Goal: Transaction & Acquisition: Purchase product/service

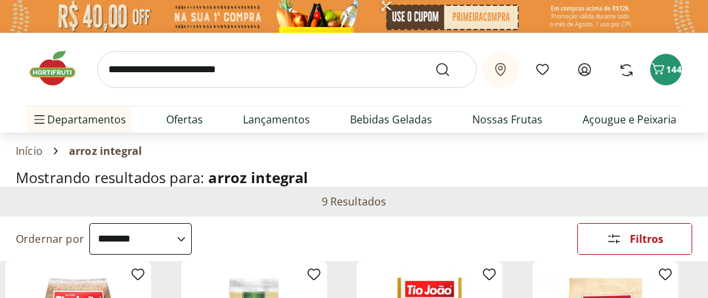
select select "**********"
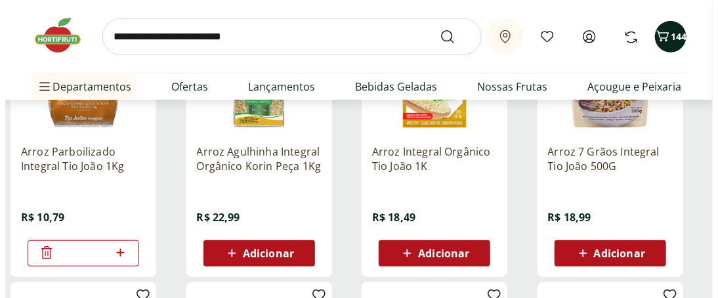
scroll to position [263, 0]
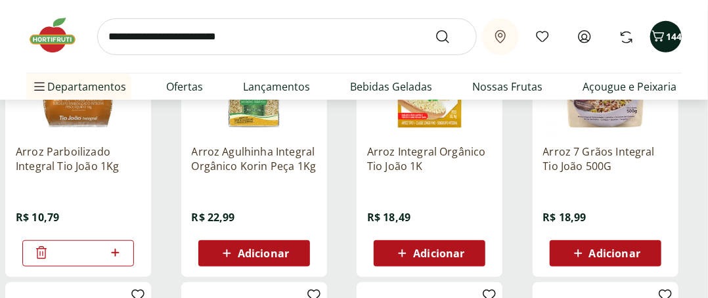
click at [667, 33] on span "144" at bounding box center [674, 36] width 16 height 12
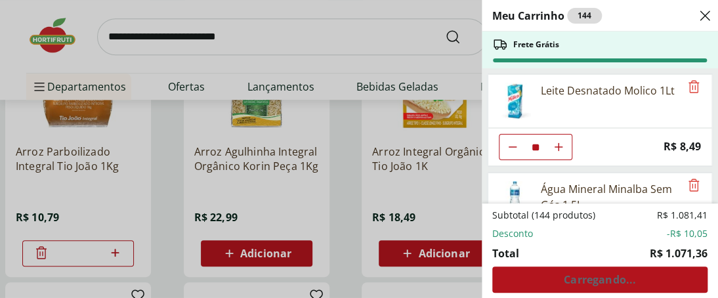
click at [586, 282] on div "Subtotal (144 produtos) R$ 1.081,41 Desconto -R$ 10,05 Total R$ 1.071,36 Carreg…" at bounding box center [599, 251] width 215 height 84
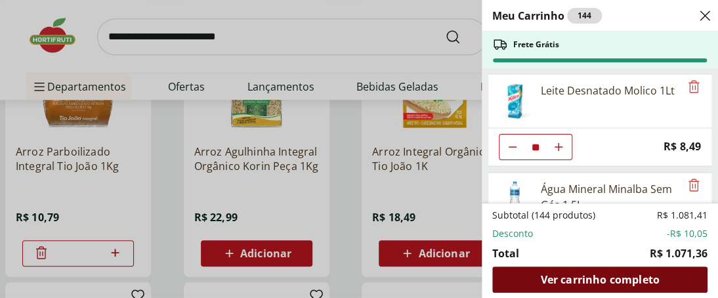
click at [592, 278] on span "Ver carrinho completo" at bounding box center [599, 279] width 119 height 11
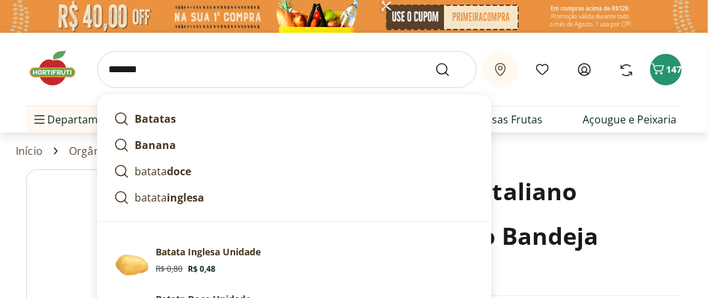
type input "******"
click at [435, 62] on button "Submit Search" at bounding box center [451, 70] width 32 height 16
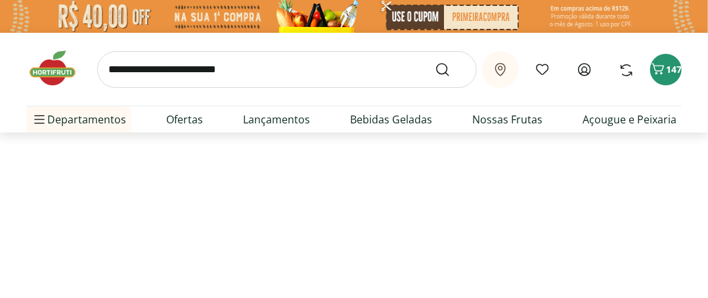
select select "**********"
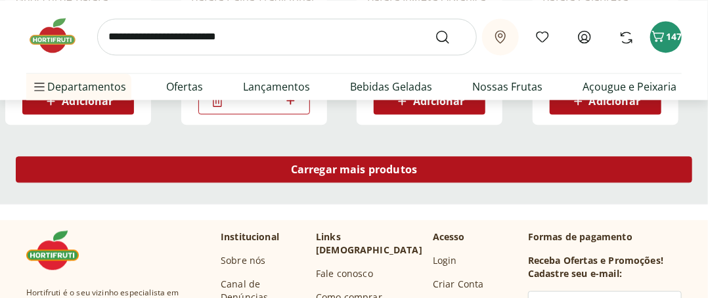
scroll to position [985, 0]
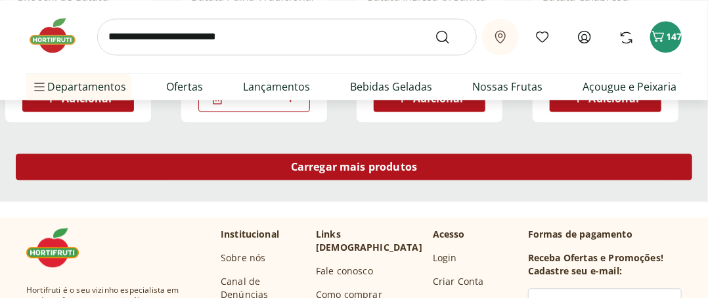
click at [358, 167] on span "Carregar mais produtos" at bounding box center [354, 167] width 127 height 11
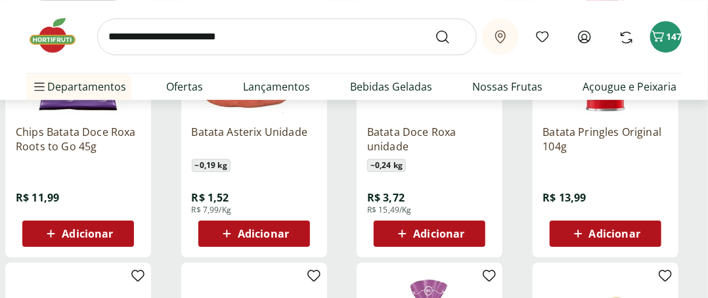
scroll to position [1444, 0]
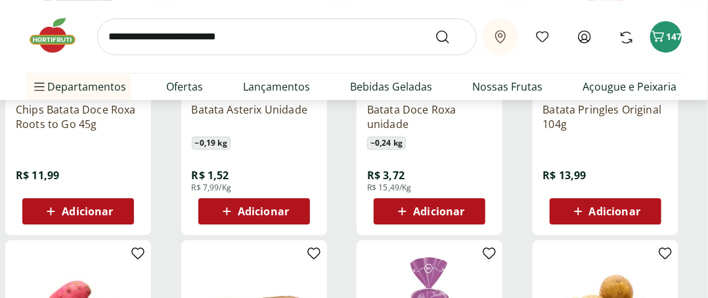
click at [601, 208] on span "Adicionar" at bounding box center [614, 211] width 51 height 11
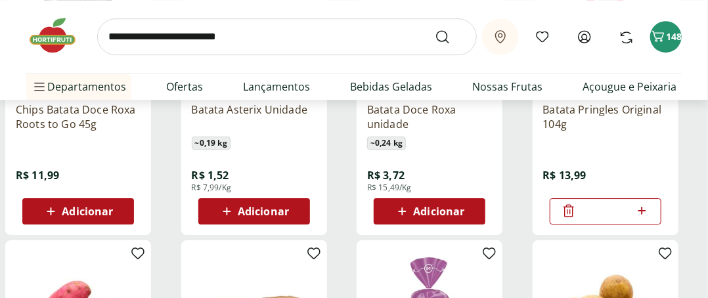
click at [639, 209] on icon at bounding box center [642, 211] width 16 height 16
type input "*"
click at [666, 43] on span "149" at bounding box center [674, 36] width 16 height 13
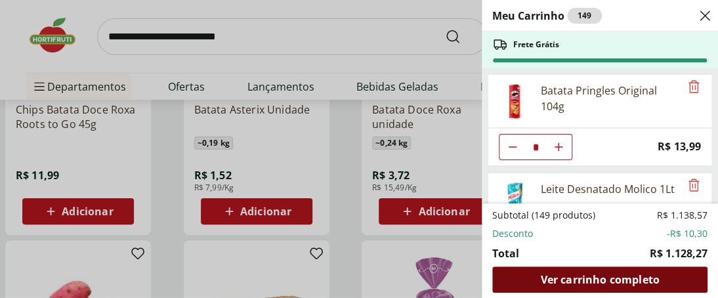
click at [604, 281] on span "Ver carrinho completo" at bounding box center [599, 279] width 119 height 11
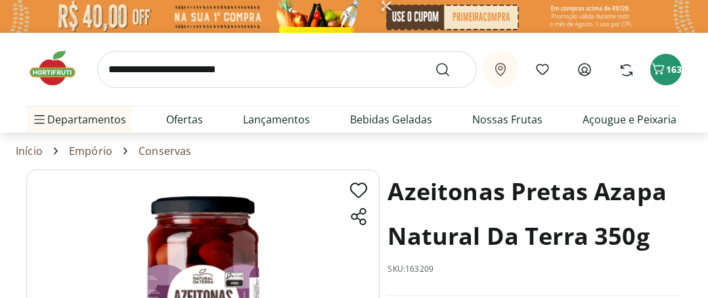
click at [668, 72] on span "163" at bounding box center [674, 69] width 16 height 12
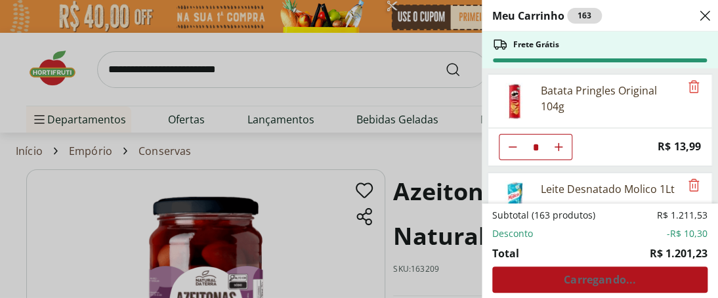
click at [599, 282] on div "Subtotal (163 produtos) R$ 1.211,53 Desconto -R$ 10,30 Total R$ 1.201,23 Carreg…" at bounding box center [599, 251] width 215 height 84
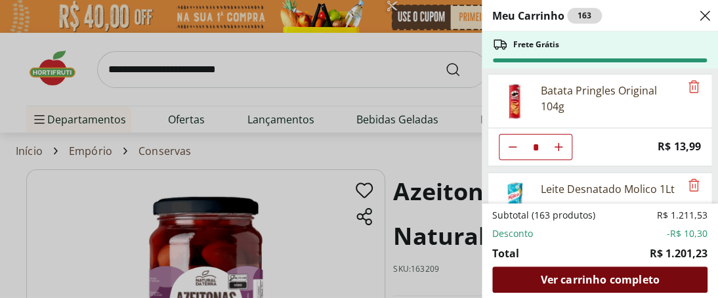
click at [591, 280] on span "Ver carrinho completo" at bounding box center [599, 279] width 119 height 11
